Goal: Navigation & Orientation: Find specific page/section

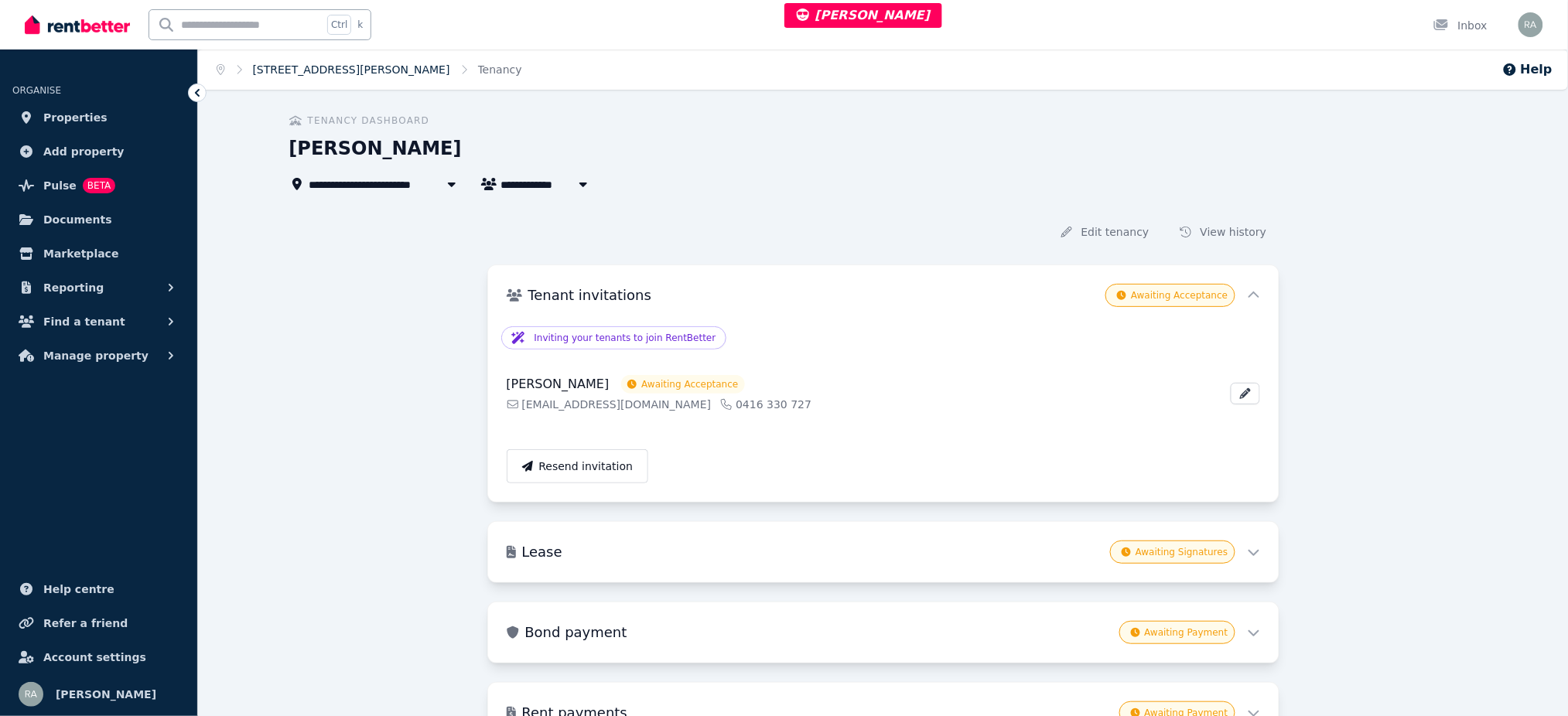
click at [289, 71] on link "[STREET_ADDRESS][PERSON_NAME]" at bounding box center [352, 70] width 197 height 12
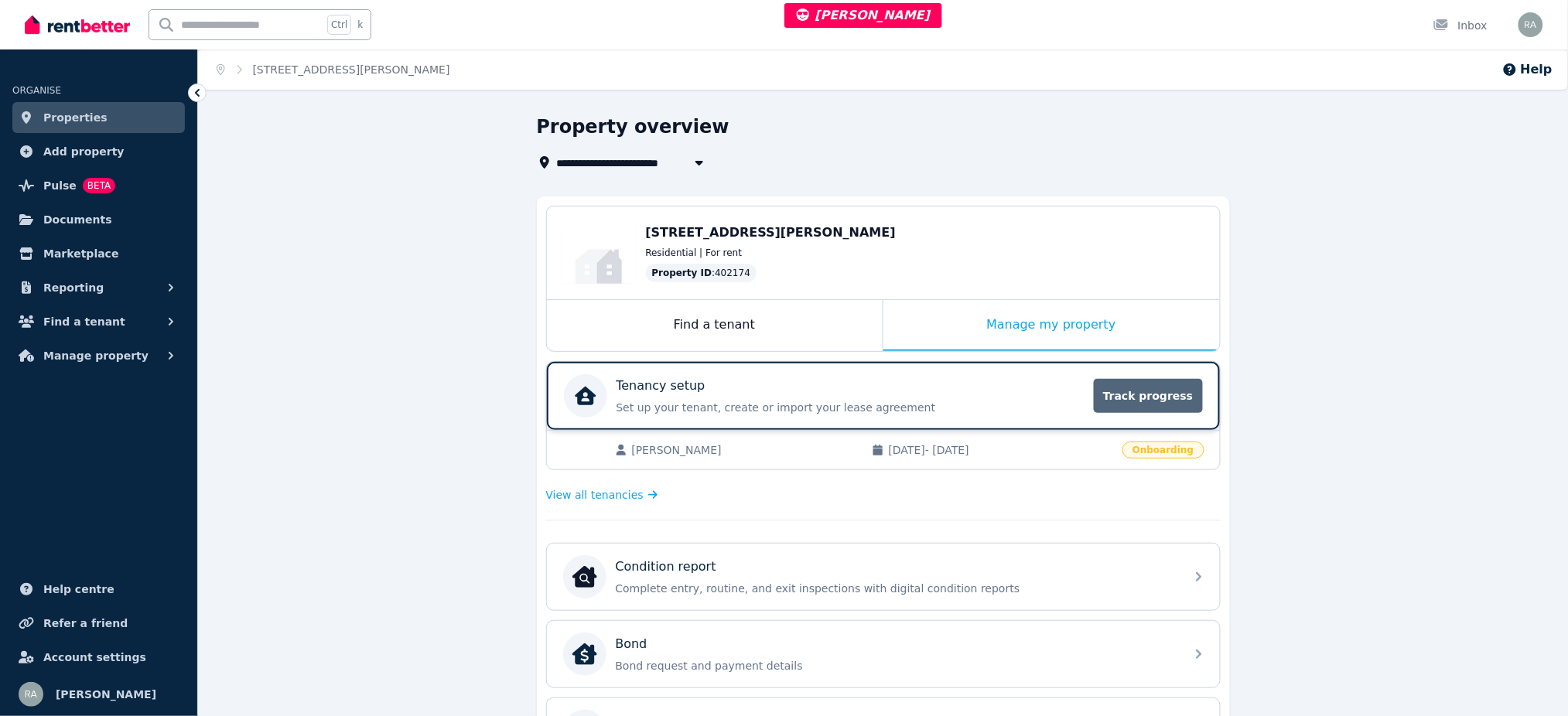
click at [1131, 393] on span "Track progress" at bounding box center [1148, 395] width 109 height 34
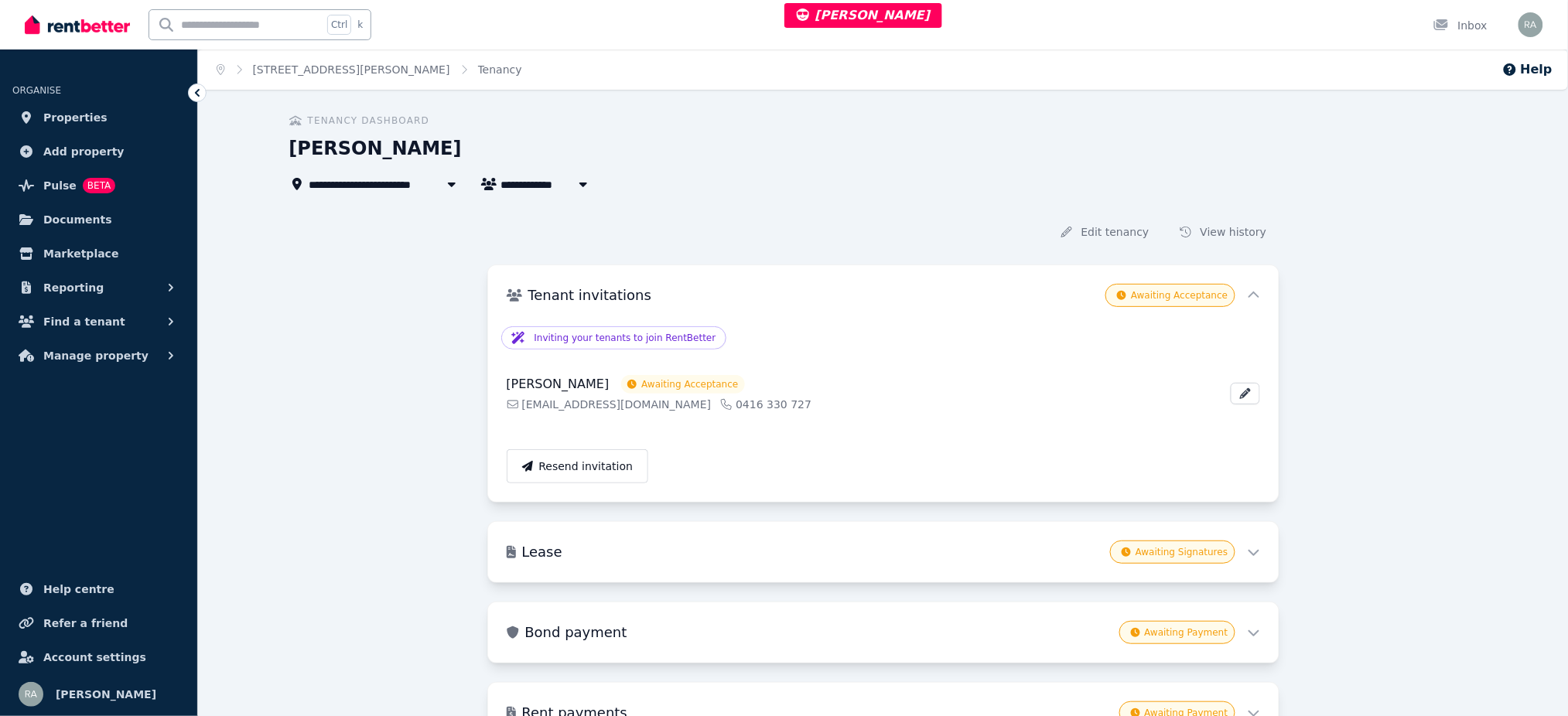
click at [294, 56] on ol "Home [STREET_ADDRESS][PERSON_NAME]" at bounding box center [370, 70] width 343 height 40
click at [292, 64] on link "[STREET_ADDRESS][PERSON_NAME]" at bounding box center [352, 70] width 197 height 12
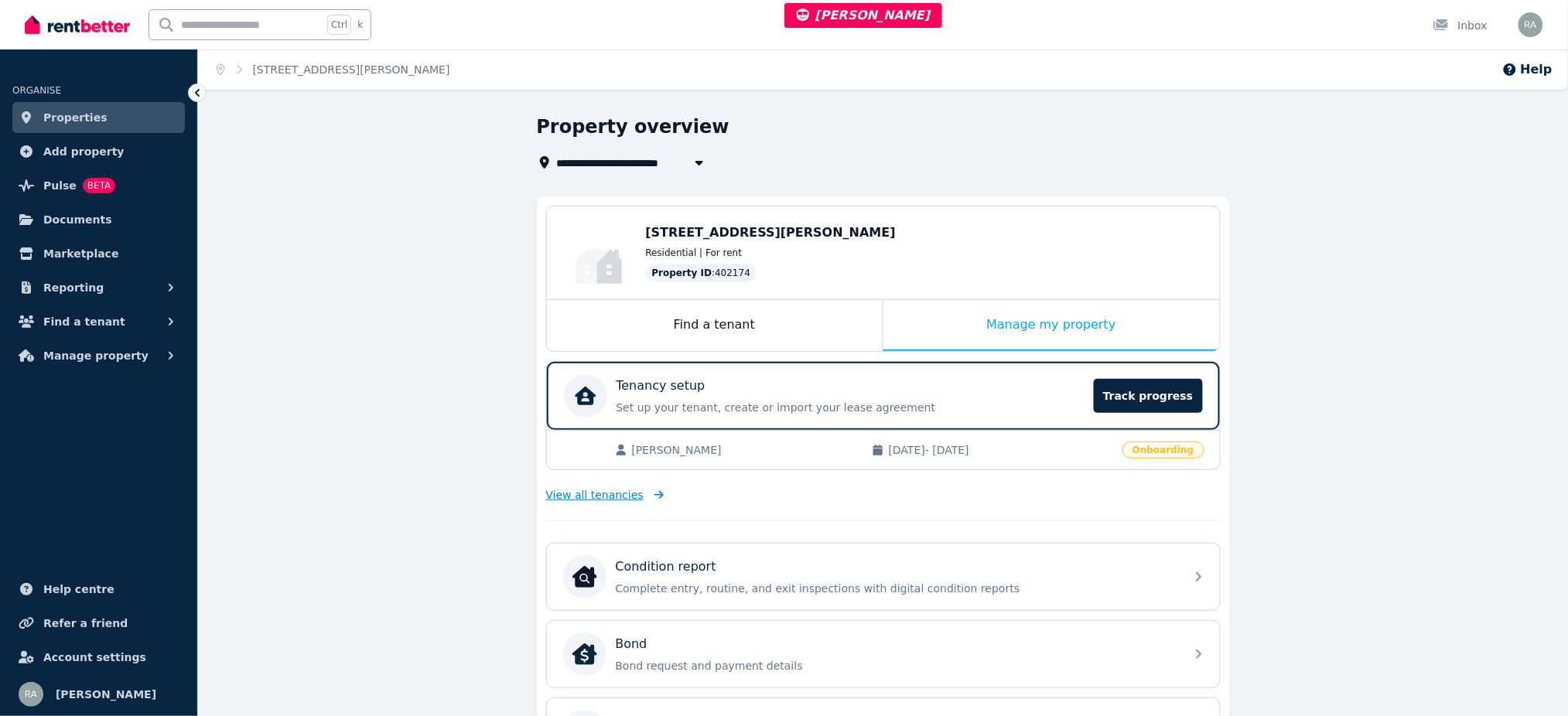
click at [579, 493] on span "View all tenancies" at bounding box center [595, 495] width 98 height 16
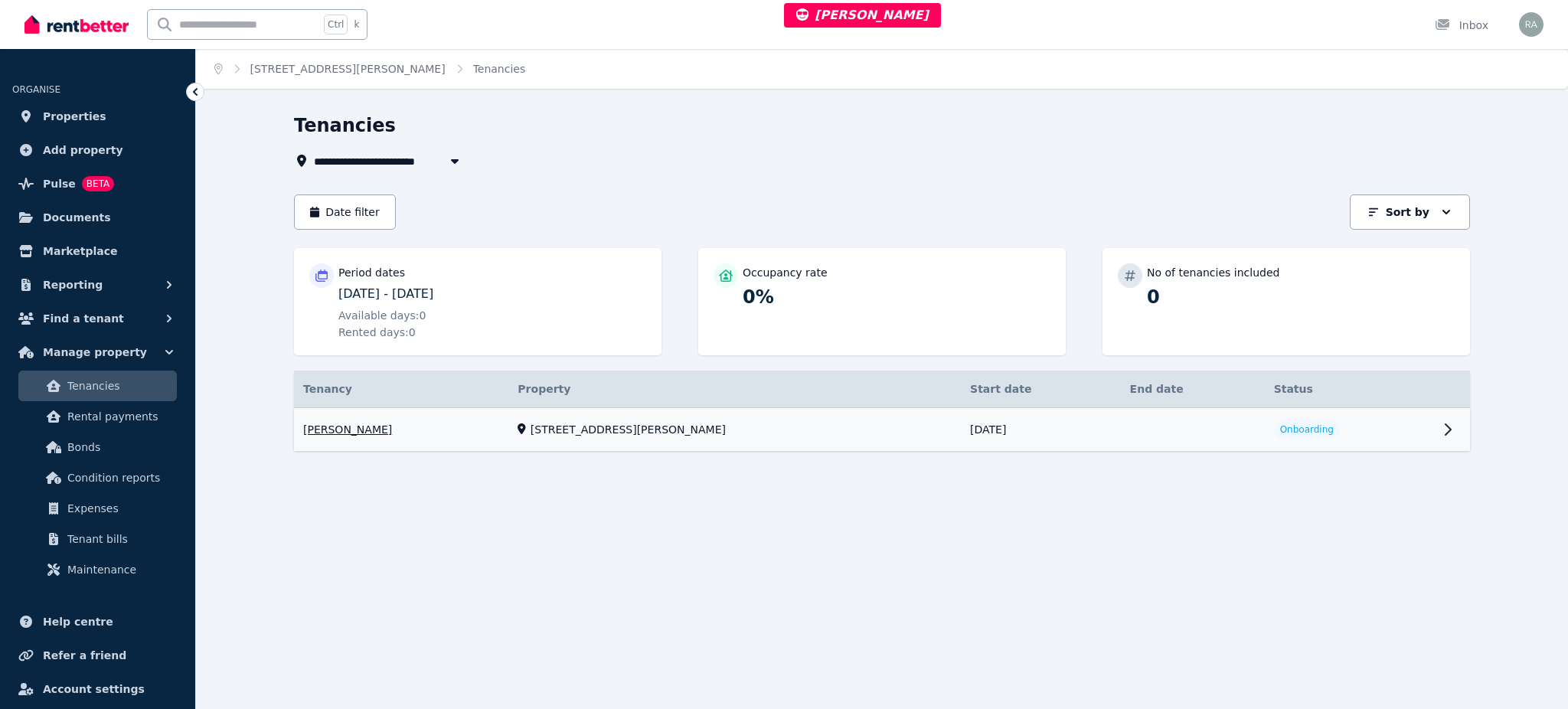
click at [1381, 436] on link "View property details" at bounding box center [1348, 429] width 169 height 42
